Goal: Information Seeking & Learning: Learn about a topic

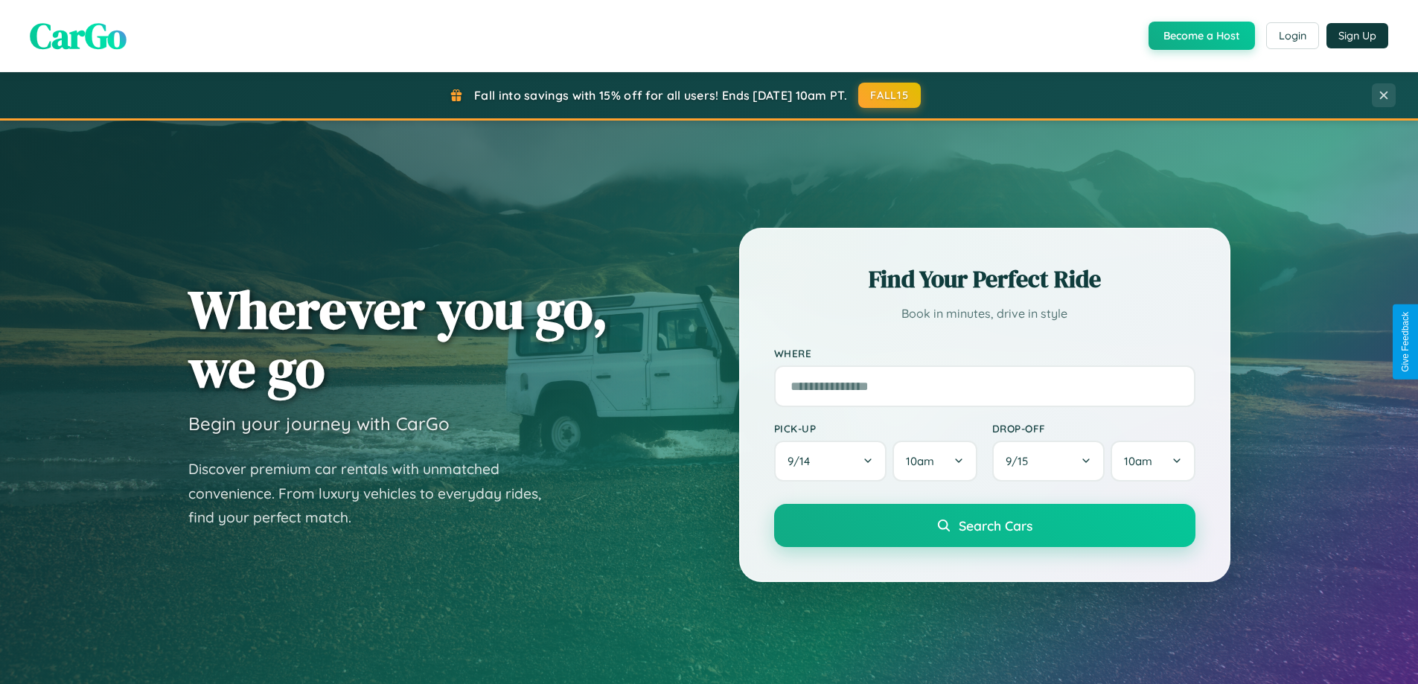
scroll to position [1024, 0]
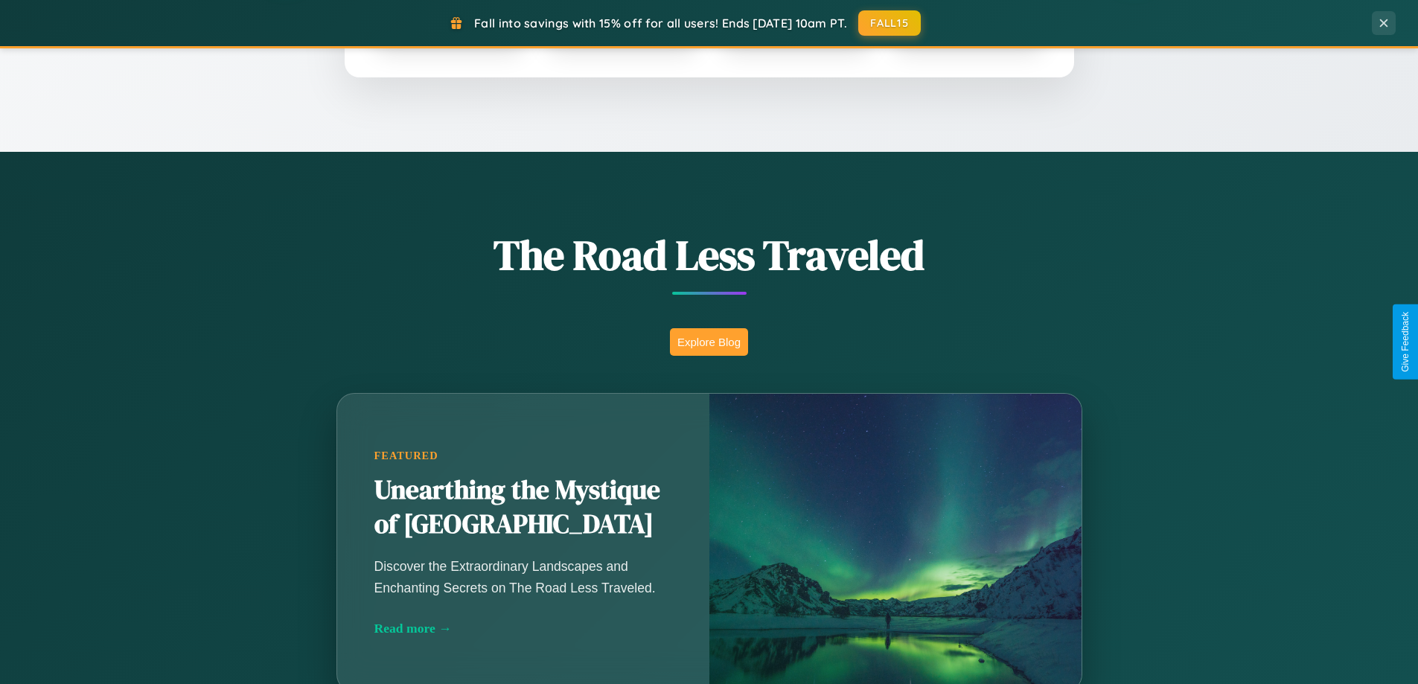
click at [709, 342] on button "Explore Blog" at bounding box center [709, 342] width 78 height 28
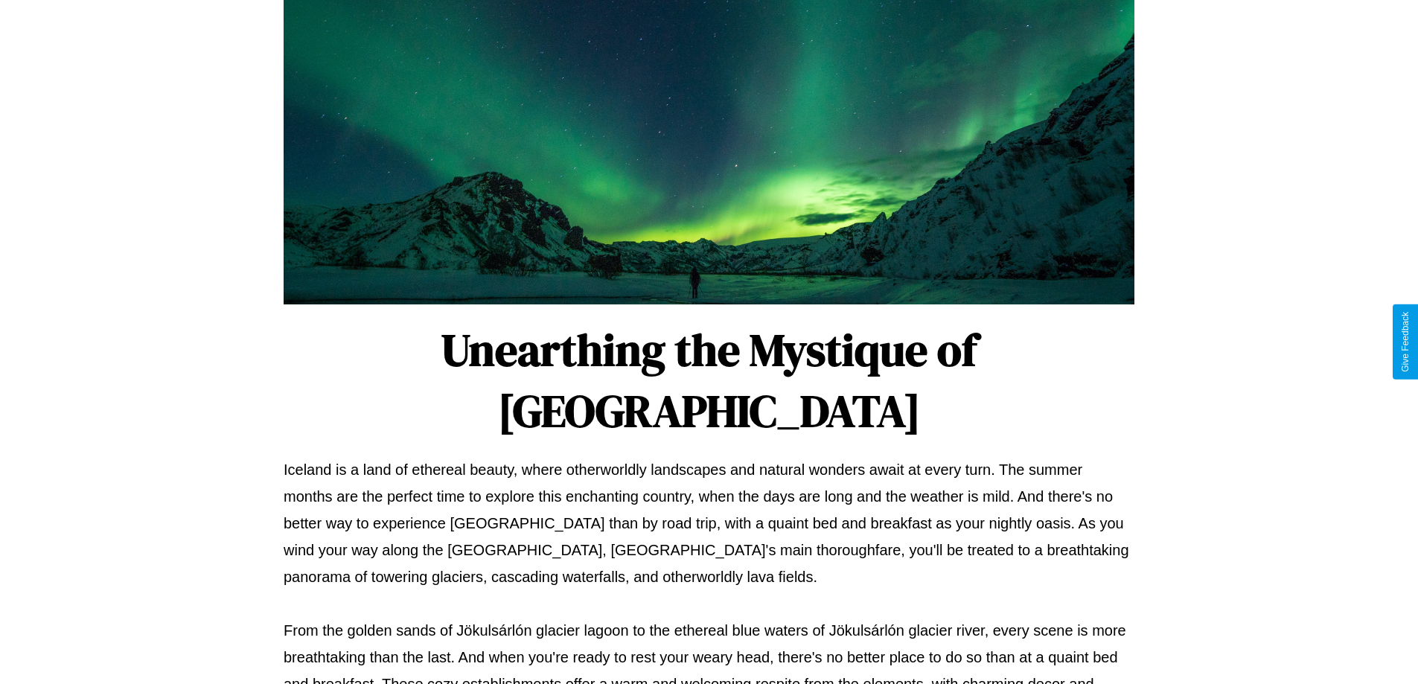
scroll to position [482, 0]
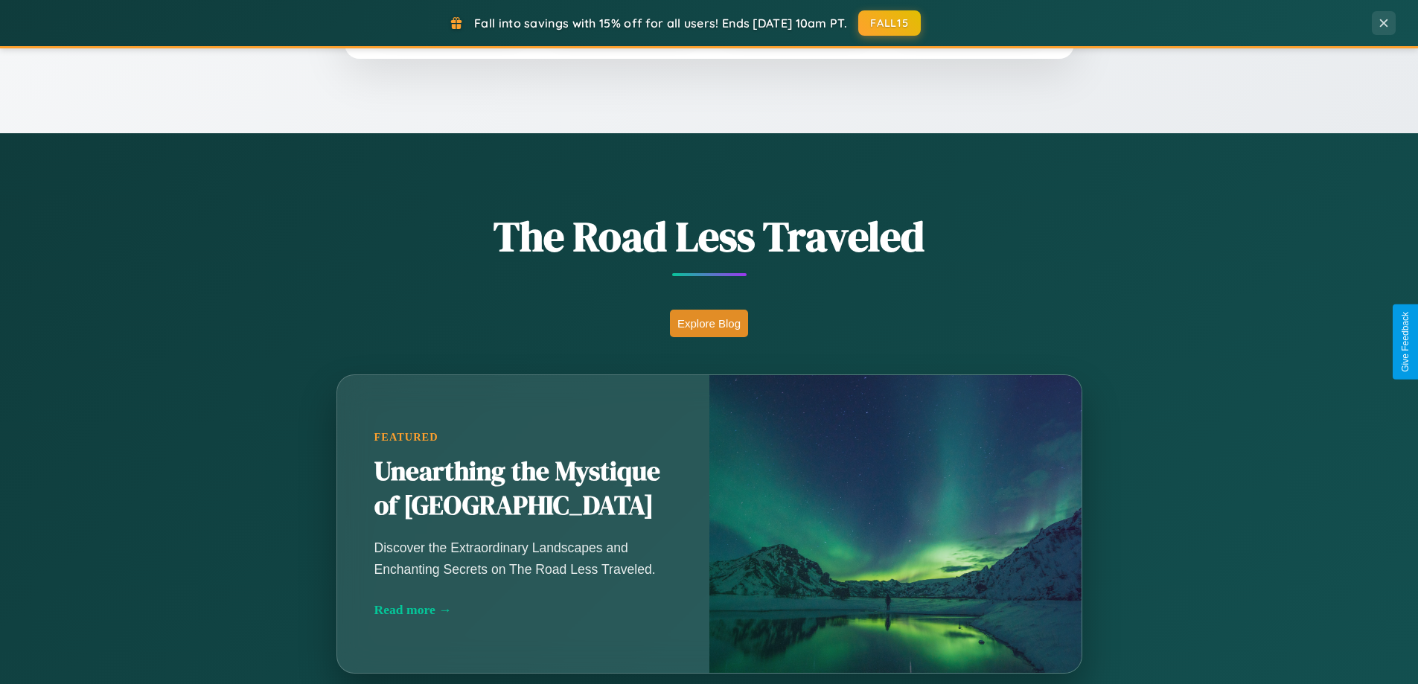
scroll to position [2864, 0]
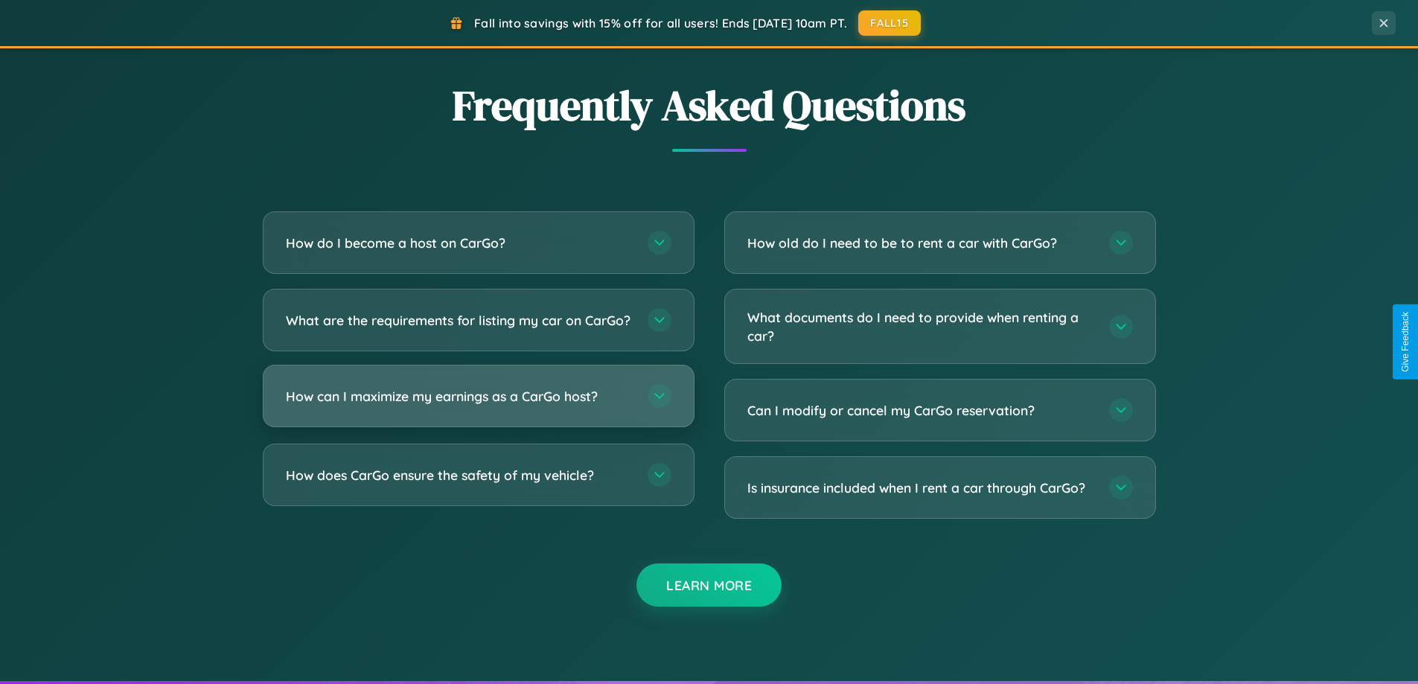
click at [478, 406] on h3 "How can I maximize my earnings as a CarGo host?" at bounding box center [459, 396] width 347 height 19
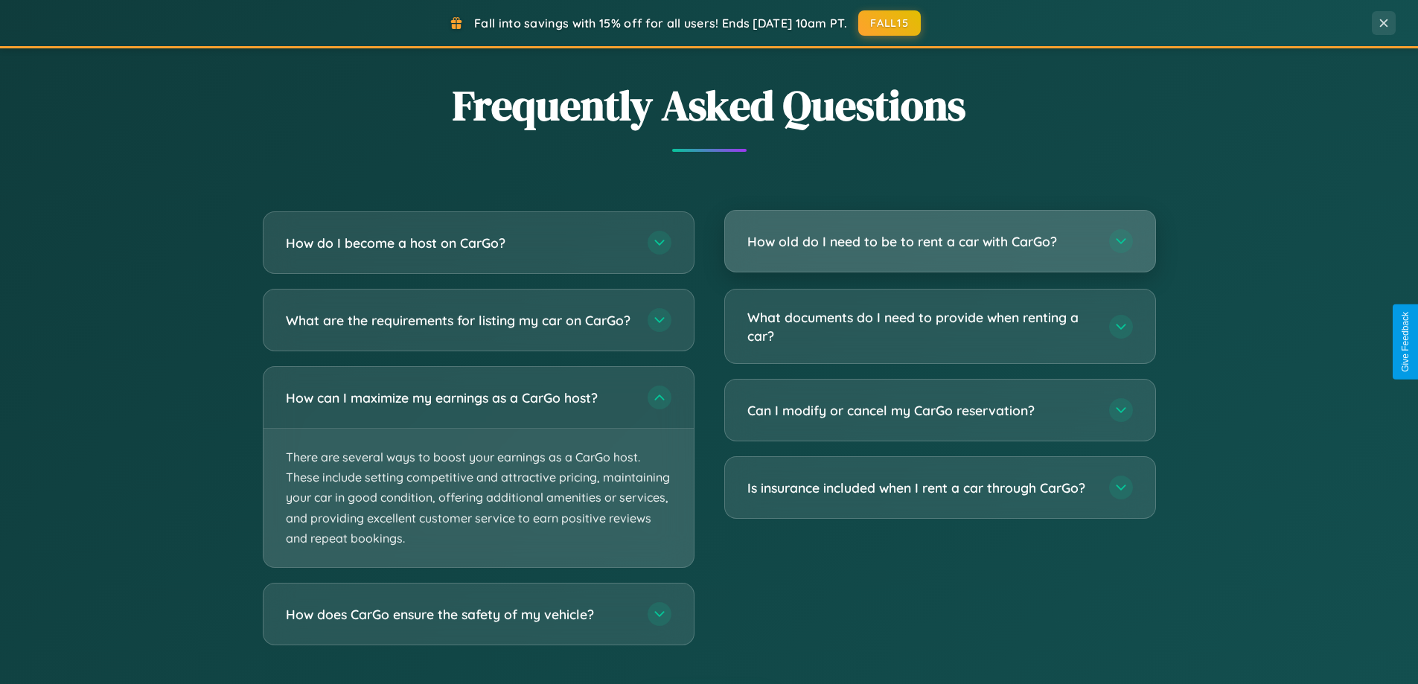
click at [939, 241] on h3 "How old do I need to be to rent a car with CarGo?" at bounding box center [920, 241] width 347 height 19
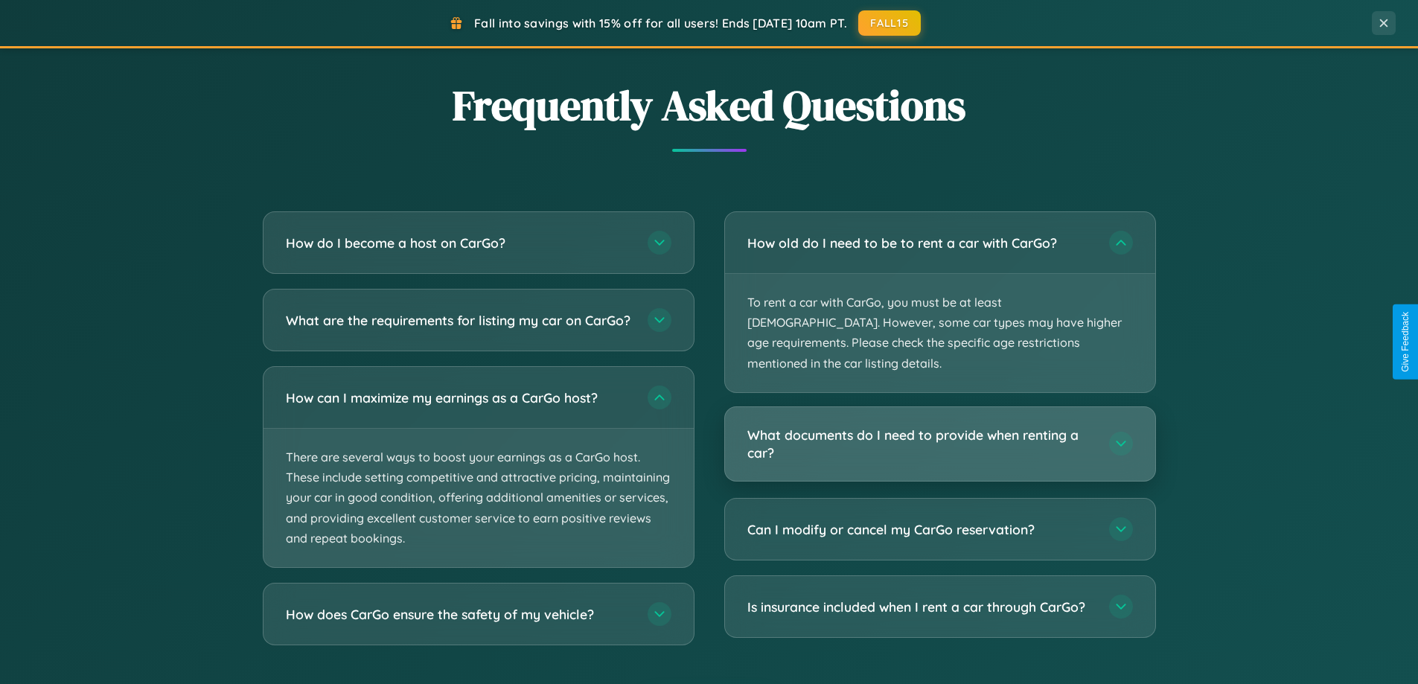
click at [939, 426] on h3 "What documents do I need to provide when renting a car?" at bounding box center [920, 444] width 347 height 36
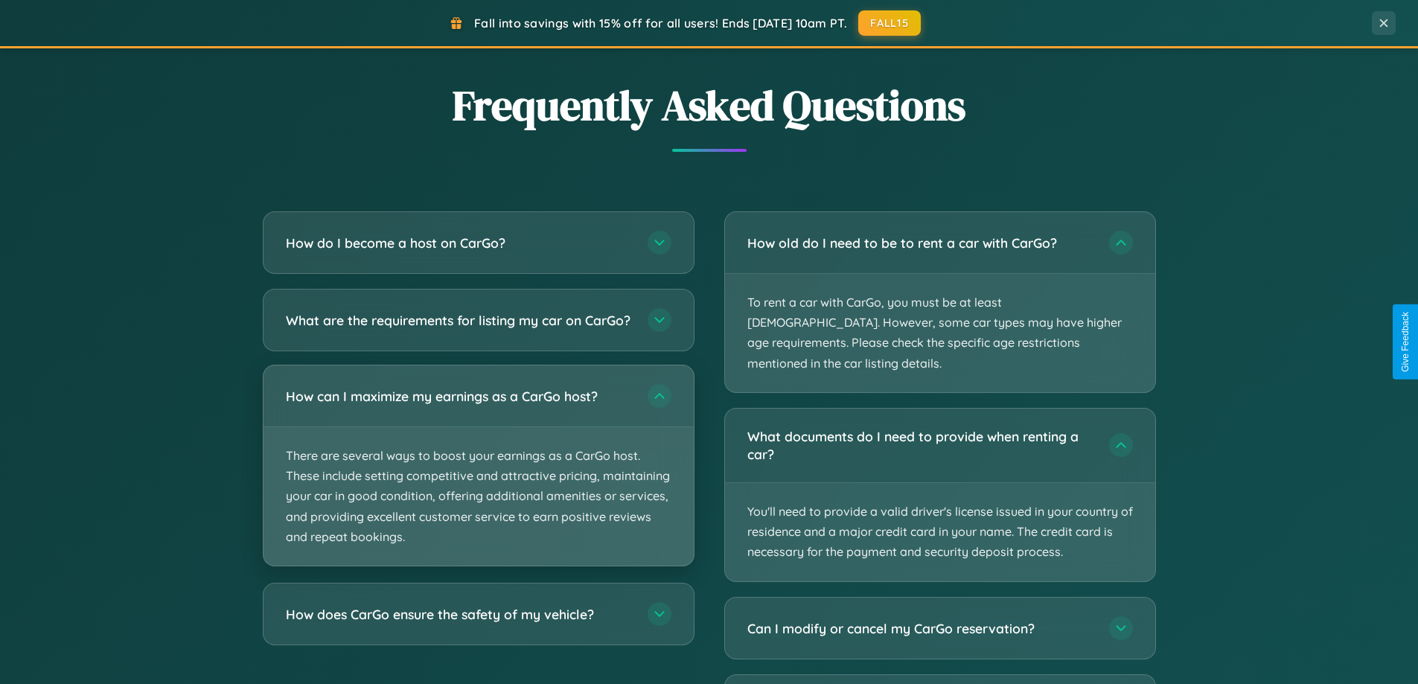
click at [478, 479] on p "There are several ways to boost your earnings as a CarGo host. These include se…" at bounding box center [478, 496] width 430 height 138
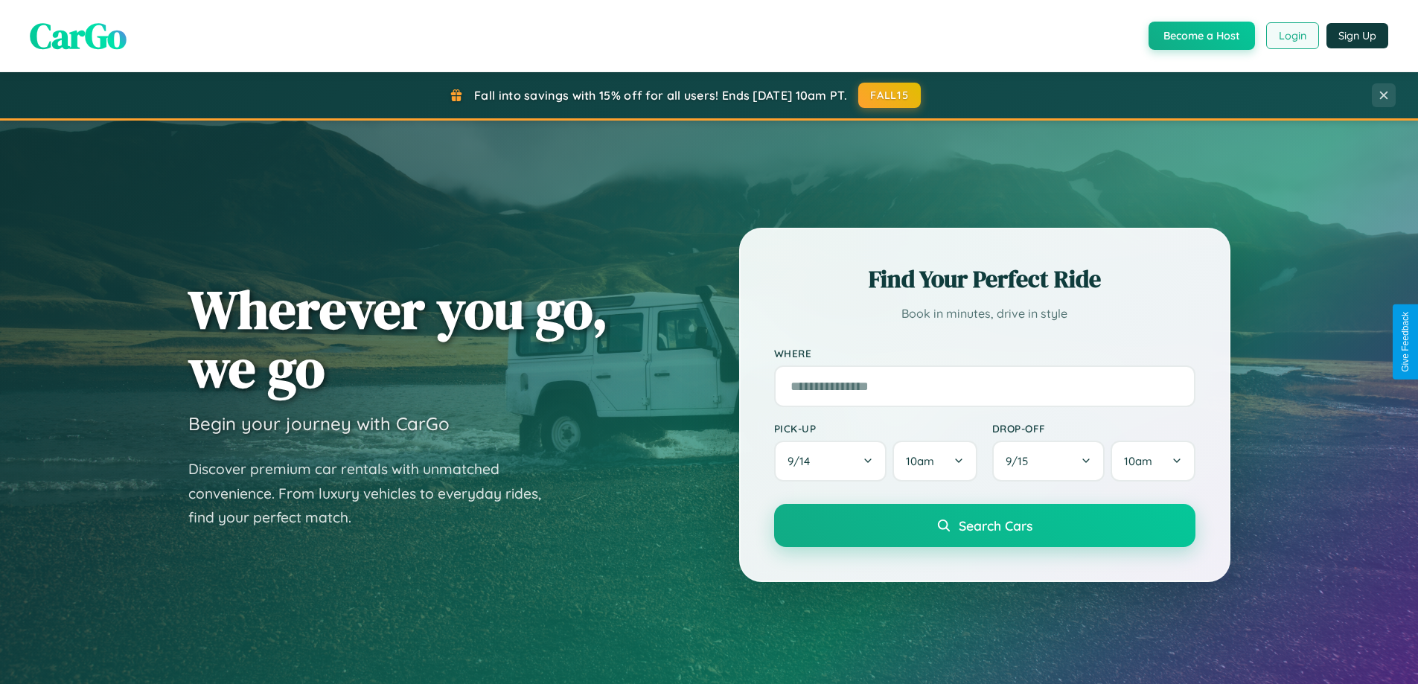
click at [1291, 36] on button "Login" at bounding box center [1292, 35] width 53 height 27
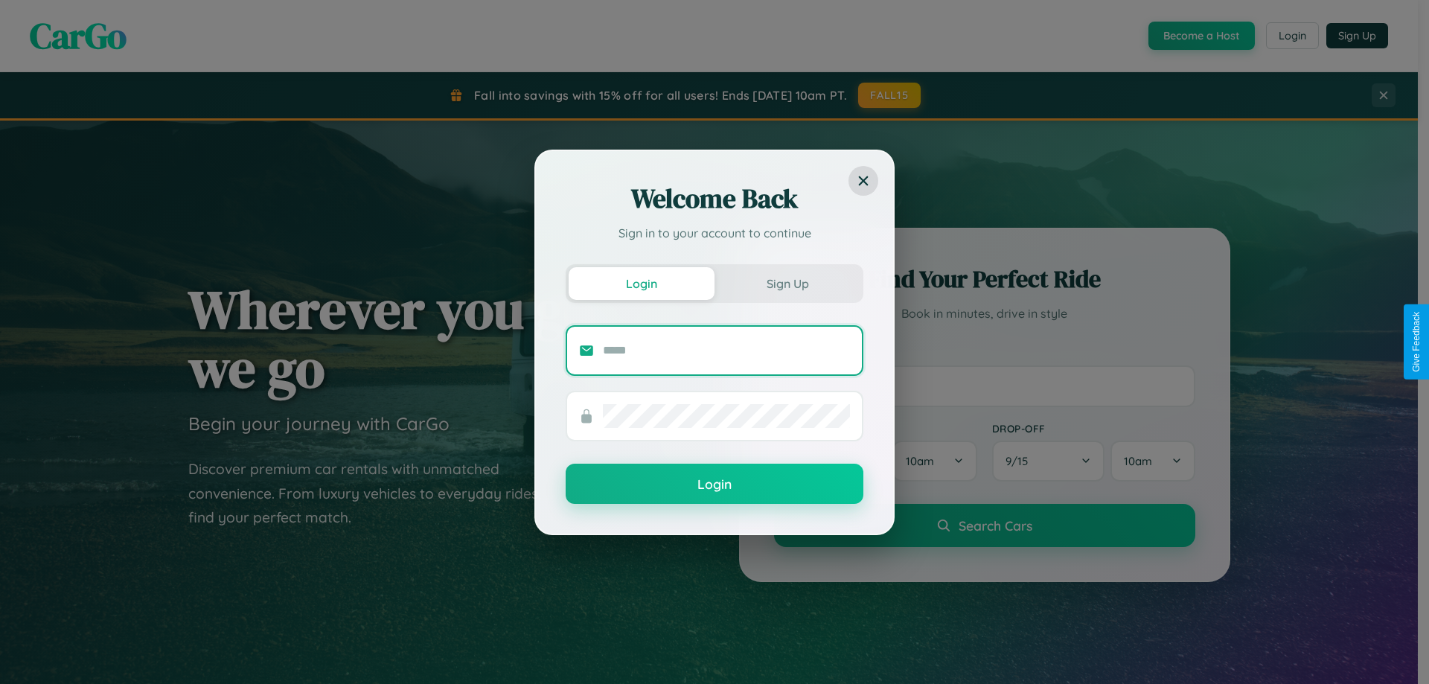
click at [726, 350] on input "text" at bounding box center [726, 351] width 247 height 24
type input "**********"
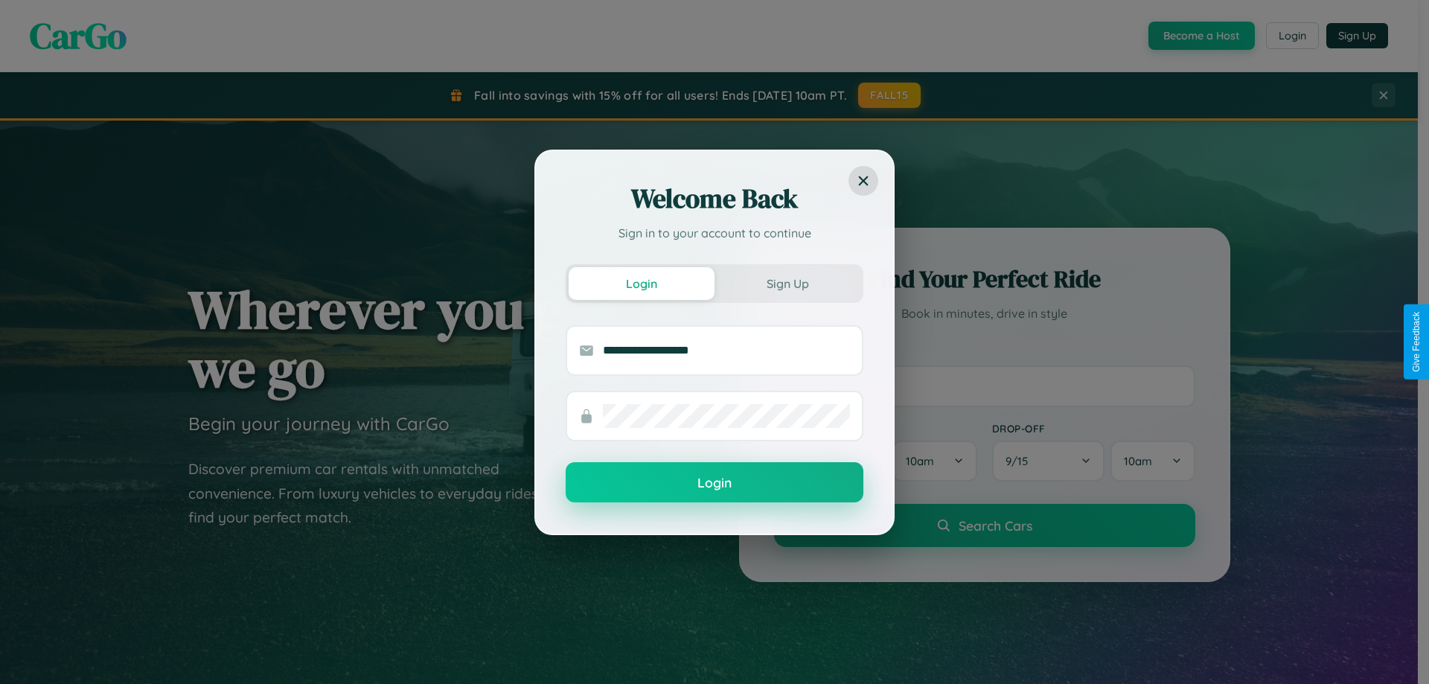
click at [715, 482] on button "Login" at bounding box center [715, 482] width 298 height 40
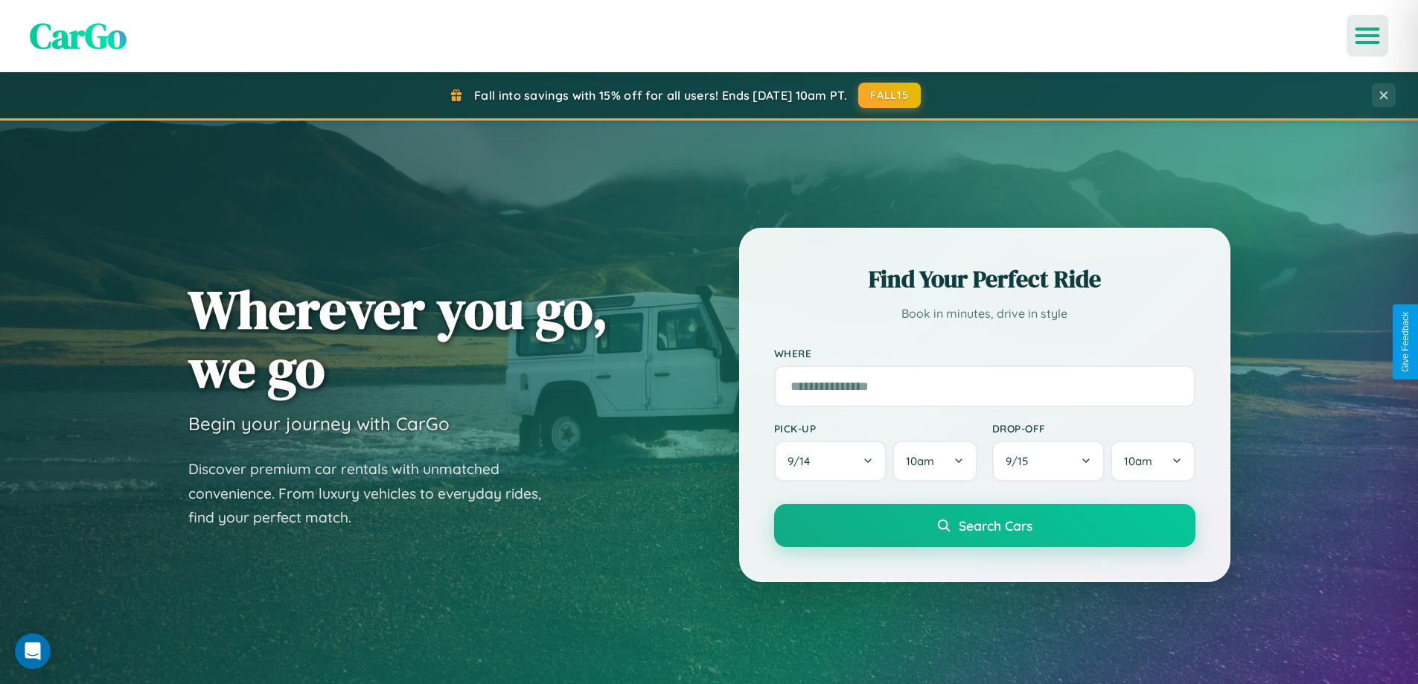
click at [1367, 36] on icon "Open menu" at bounding box center [1368, 35] width 22 height 13
